Goal: Information Seeking & Learning: Learn about a topic

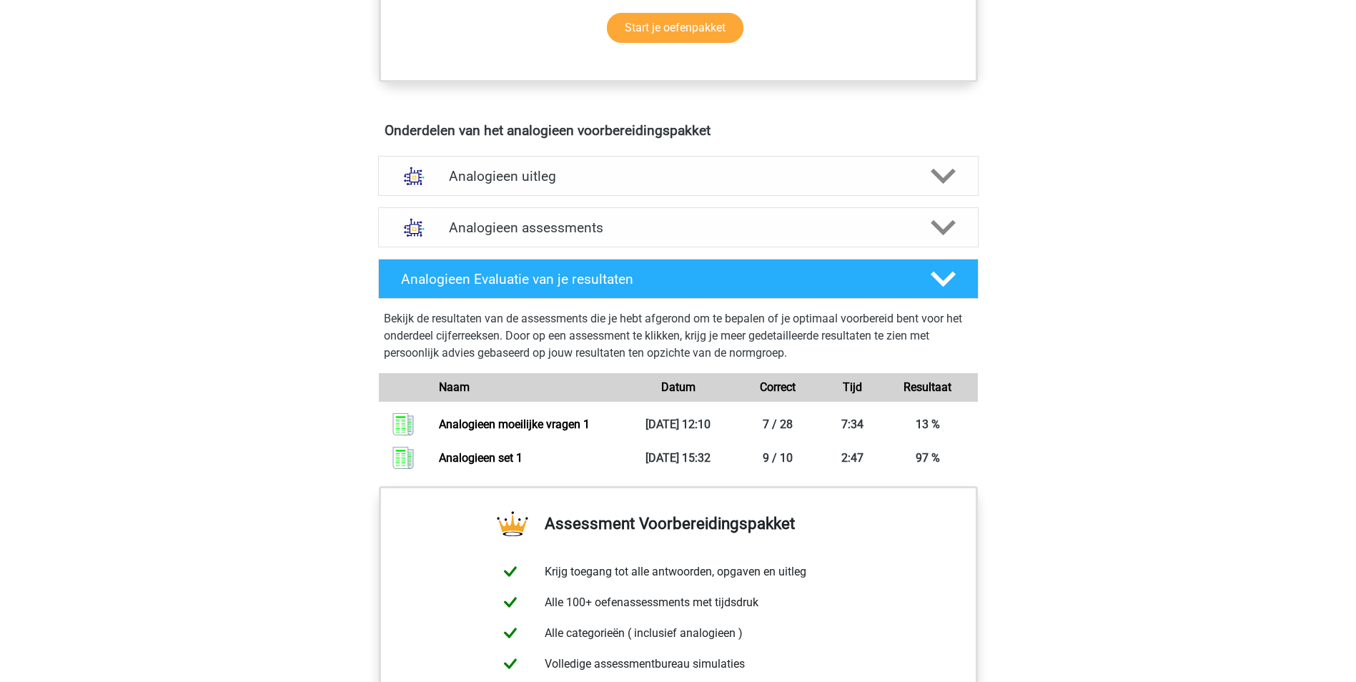
scroll to position [857, 0]
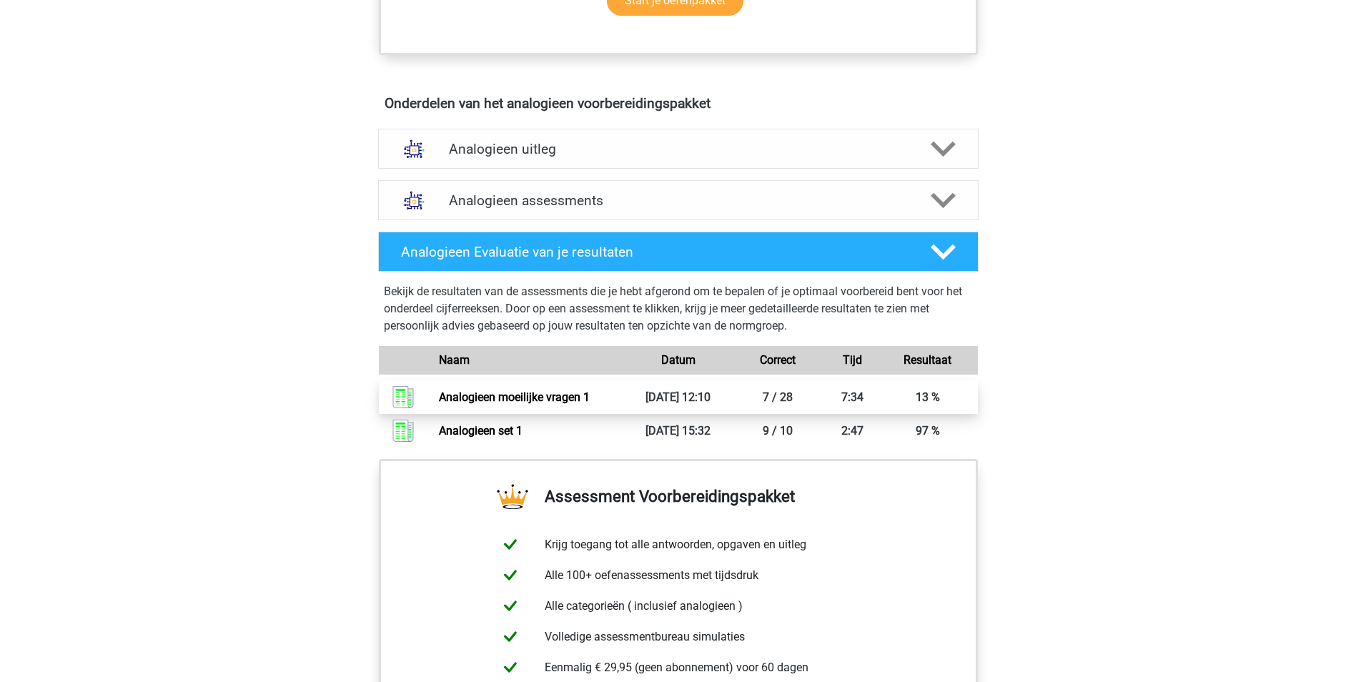
click at [492, 395] on link "Analogieen moeilijke vragen 1" at bounding box center [514, 397] width 151 height 14
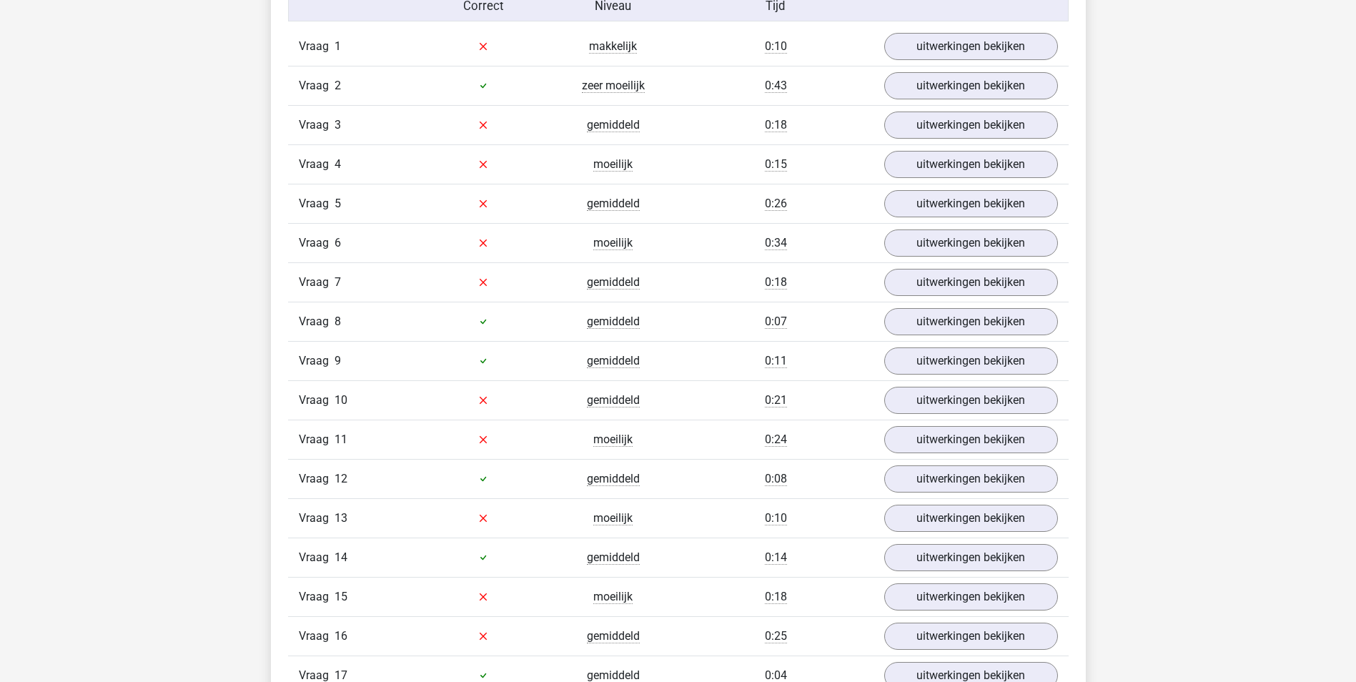
scroll to position [1215, 0]
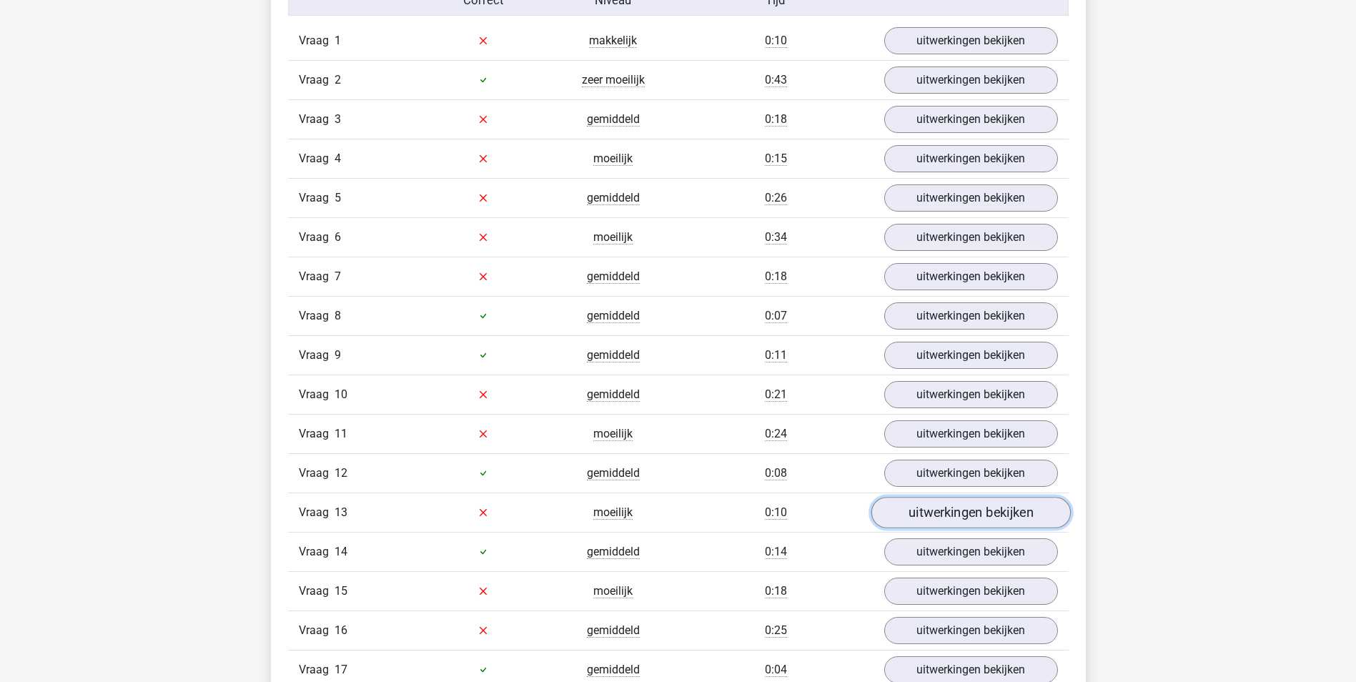
click at [943, 507] on link "uitwerkingen bekijken" at bounding box center [969, 512] width 199 height 31
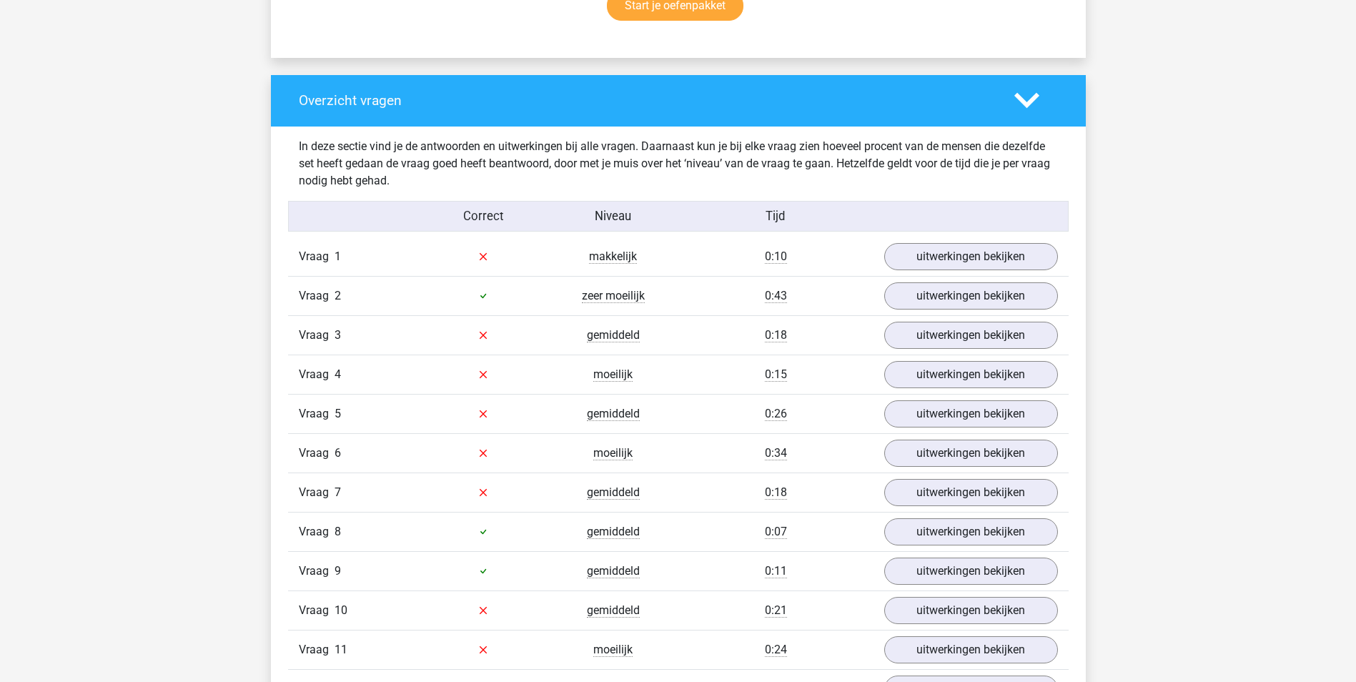
scroll to position [857, 0]
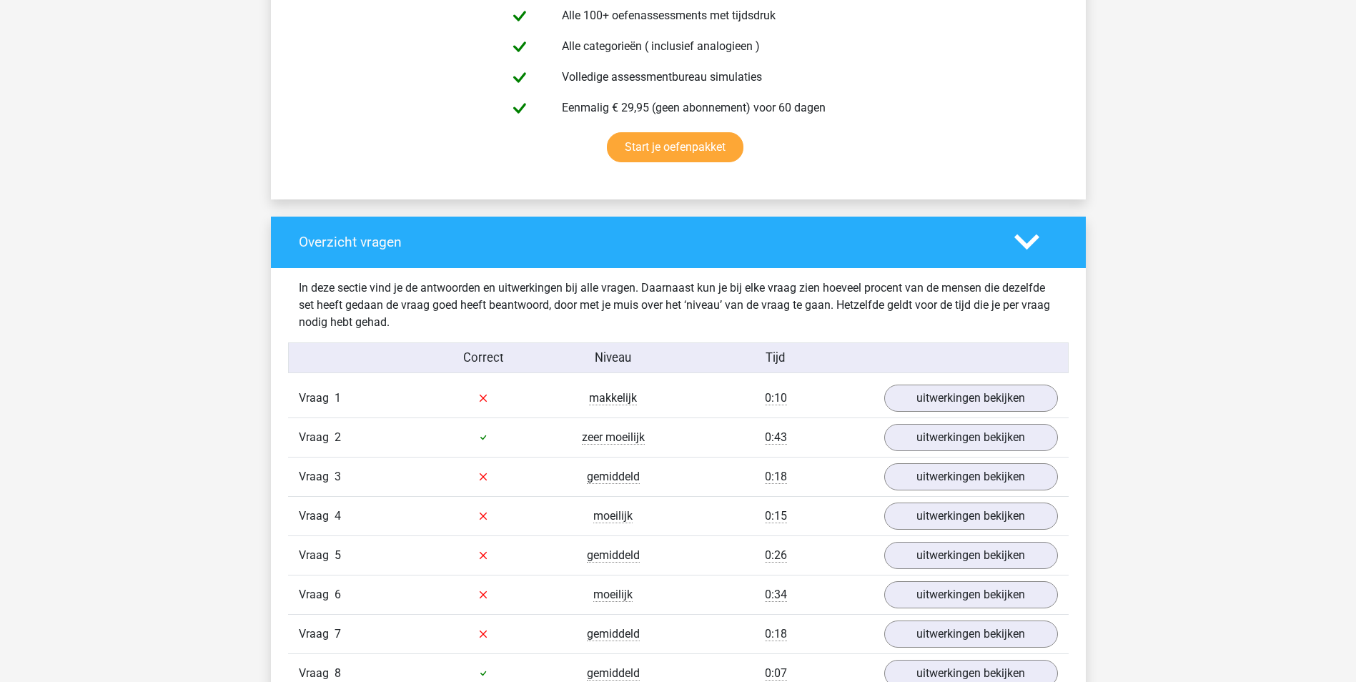
click at [1032, 249] on icon at bounding box center [1026, 241] width 25 height 25
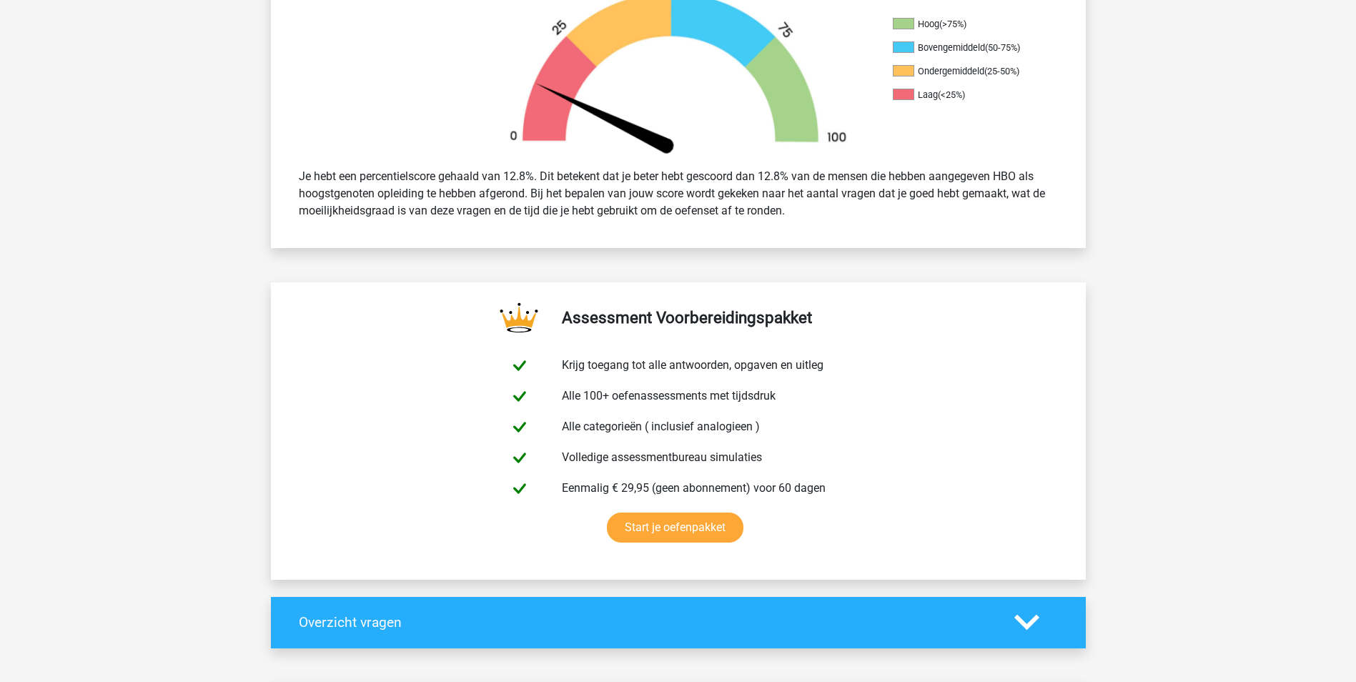
scroll to position [715, 0]
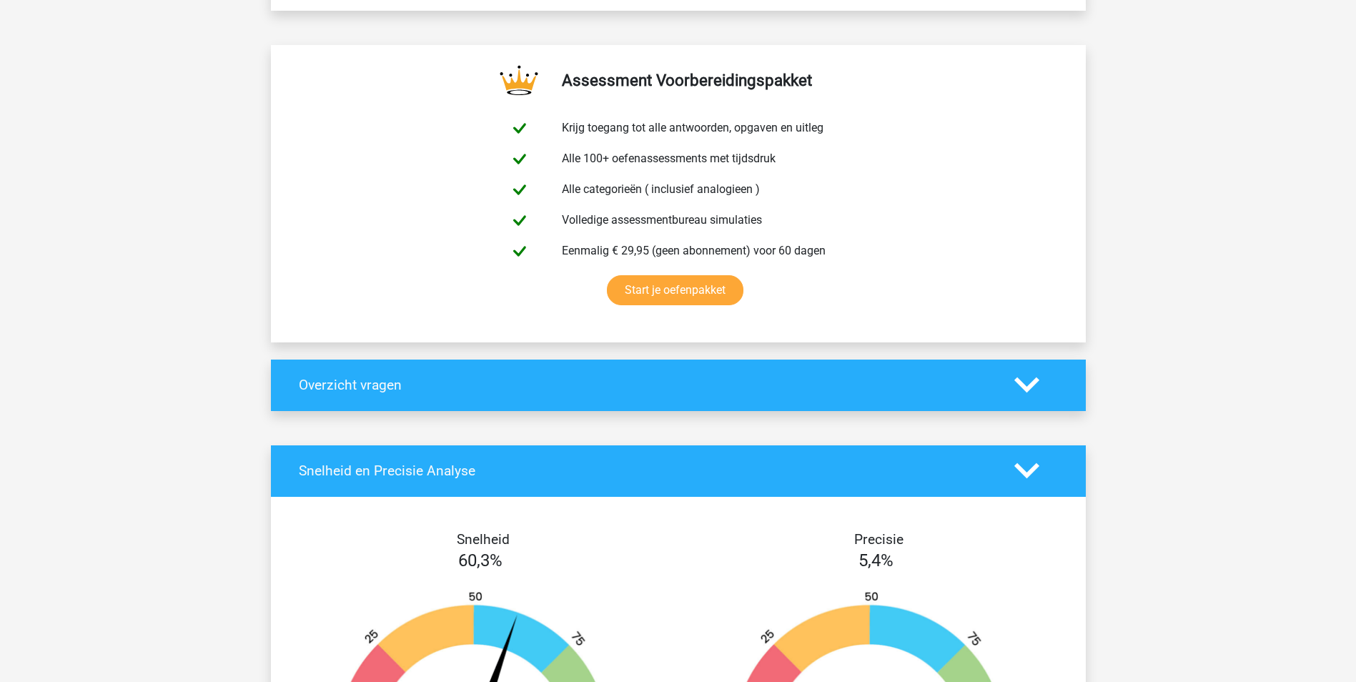
click at [1020, 380] on icon at bounding box center [1026, 384] width 25 height 25
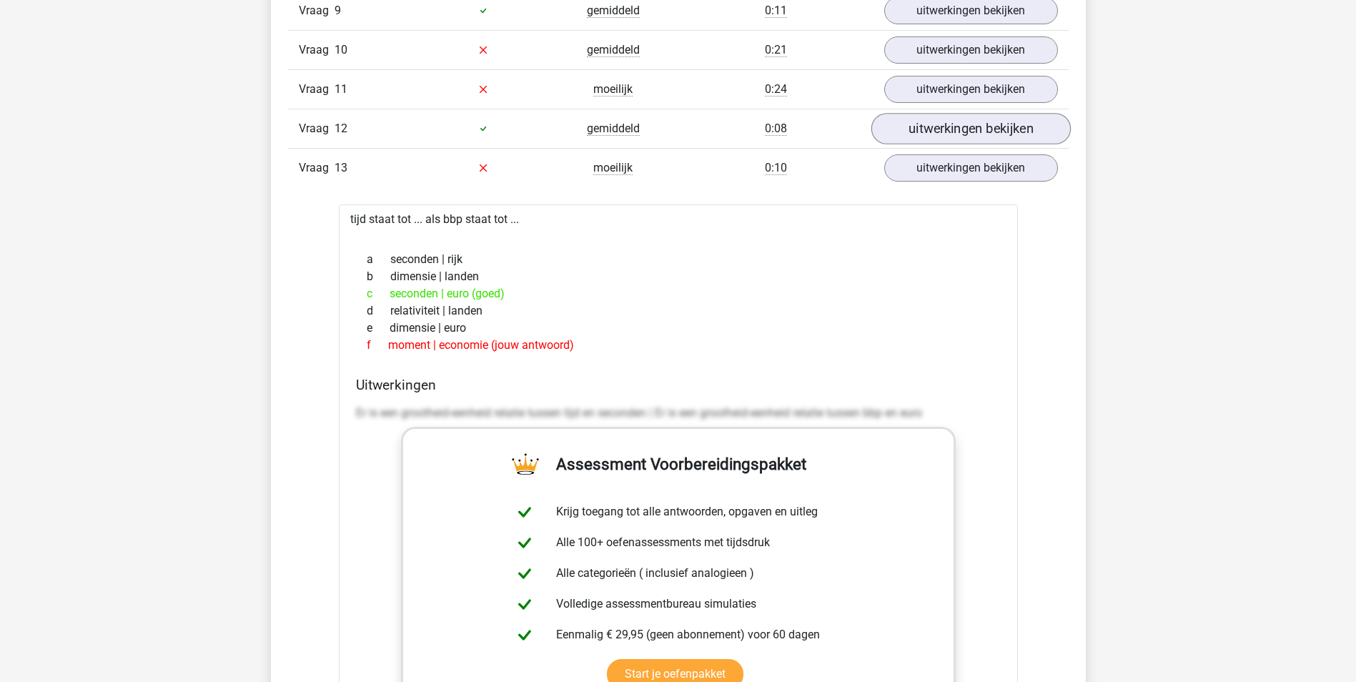
scroll to position [1429, 0]
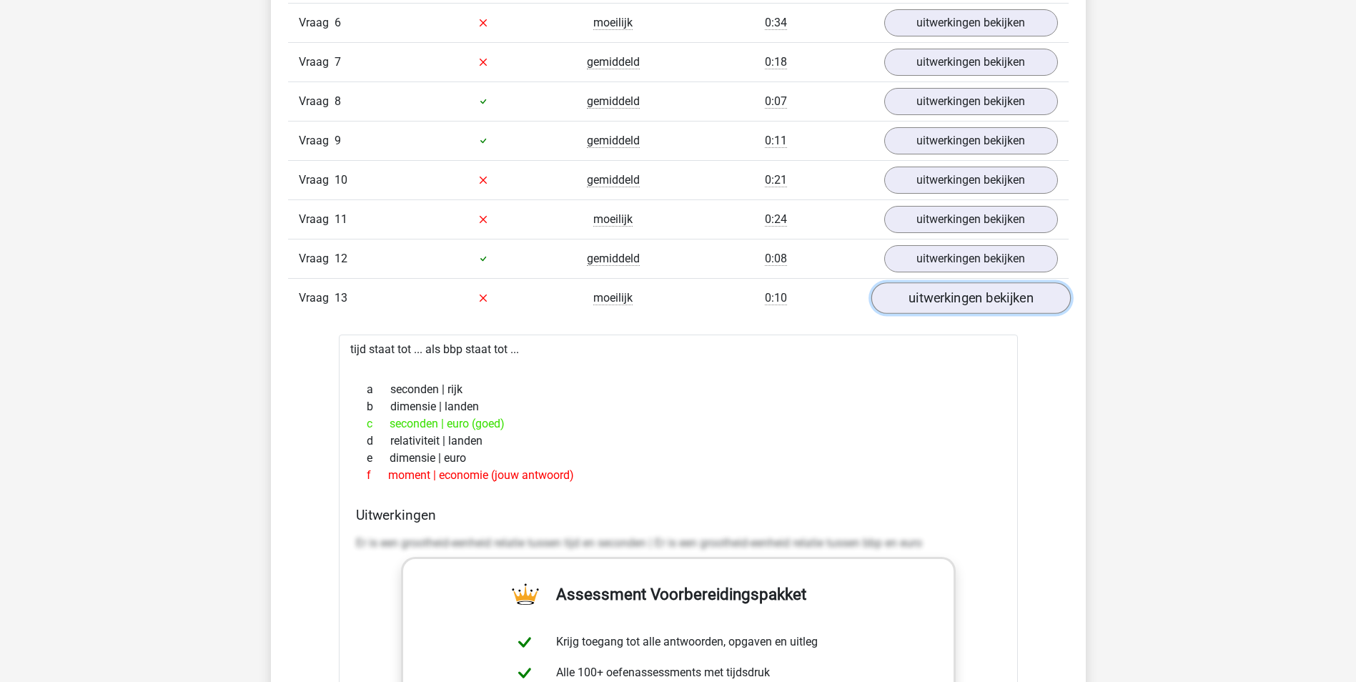
click at [1003, 295] on link "uitwerkingen bekijken" at bounding box center [969, 297] width 199 height 31
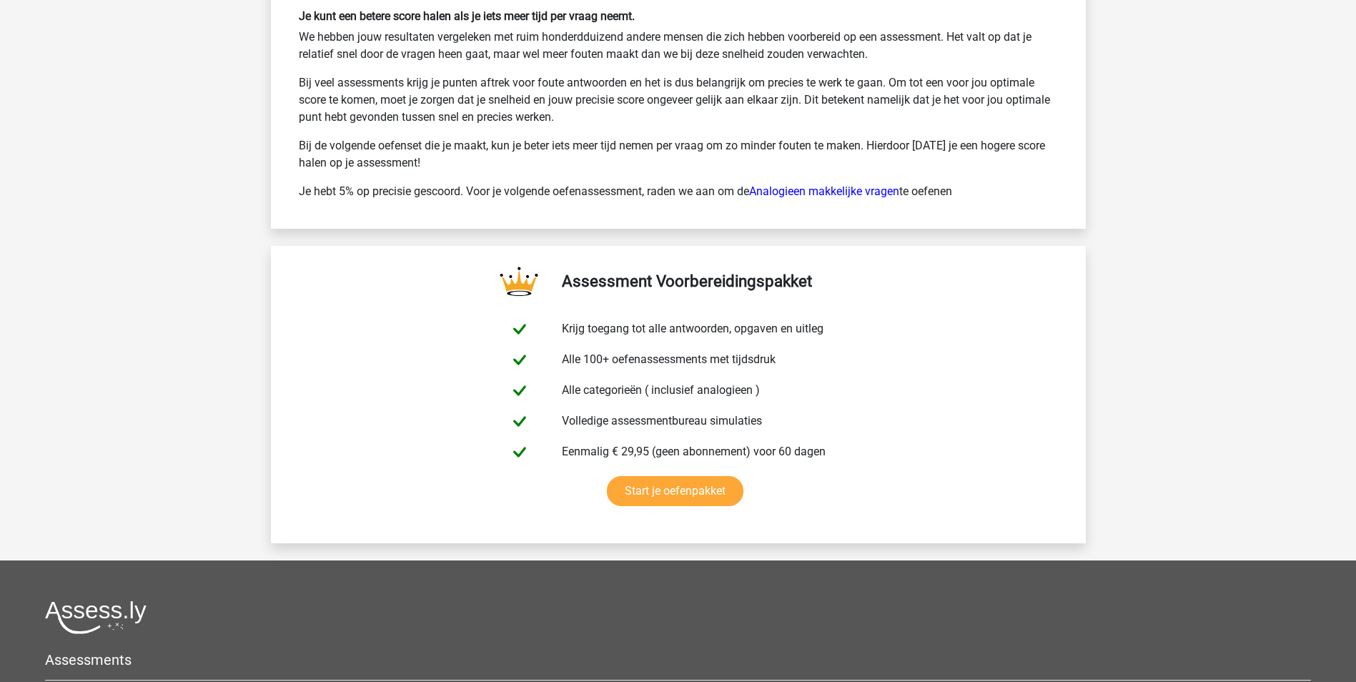
scroll to position [2930, 0]
